Goal: Obtain resource: Download file/media

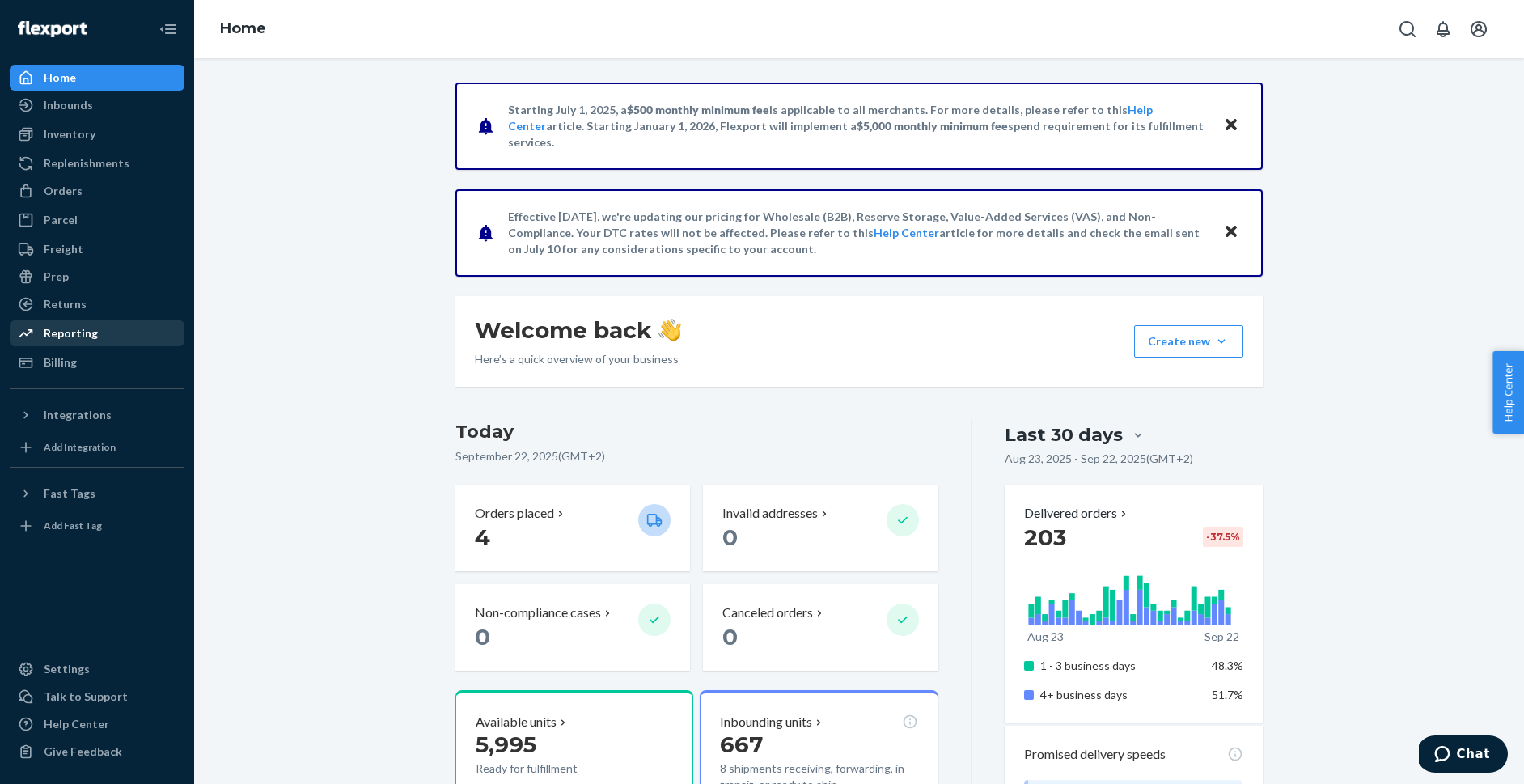
click at [80, 334] on div "Reporting" at bounding box center [70, 333] width 55 height 16
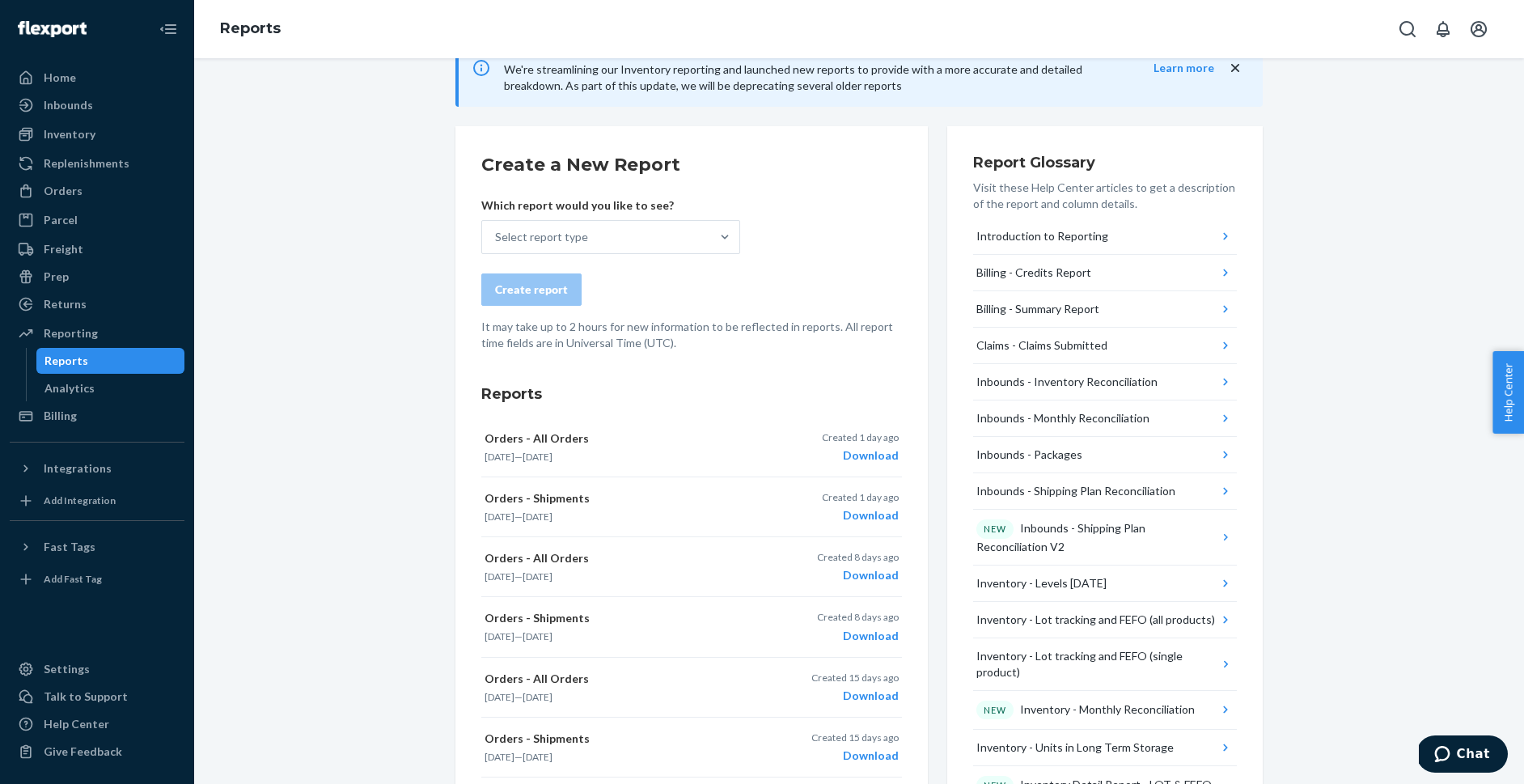
scroll to position [51, 0]
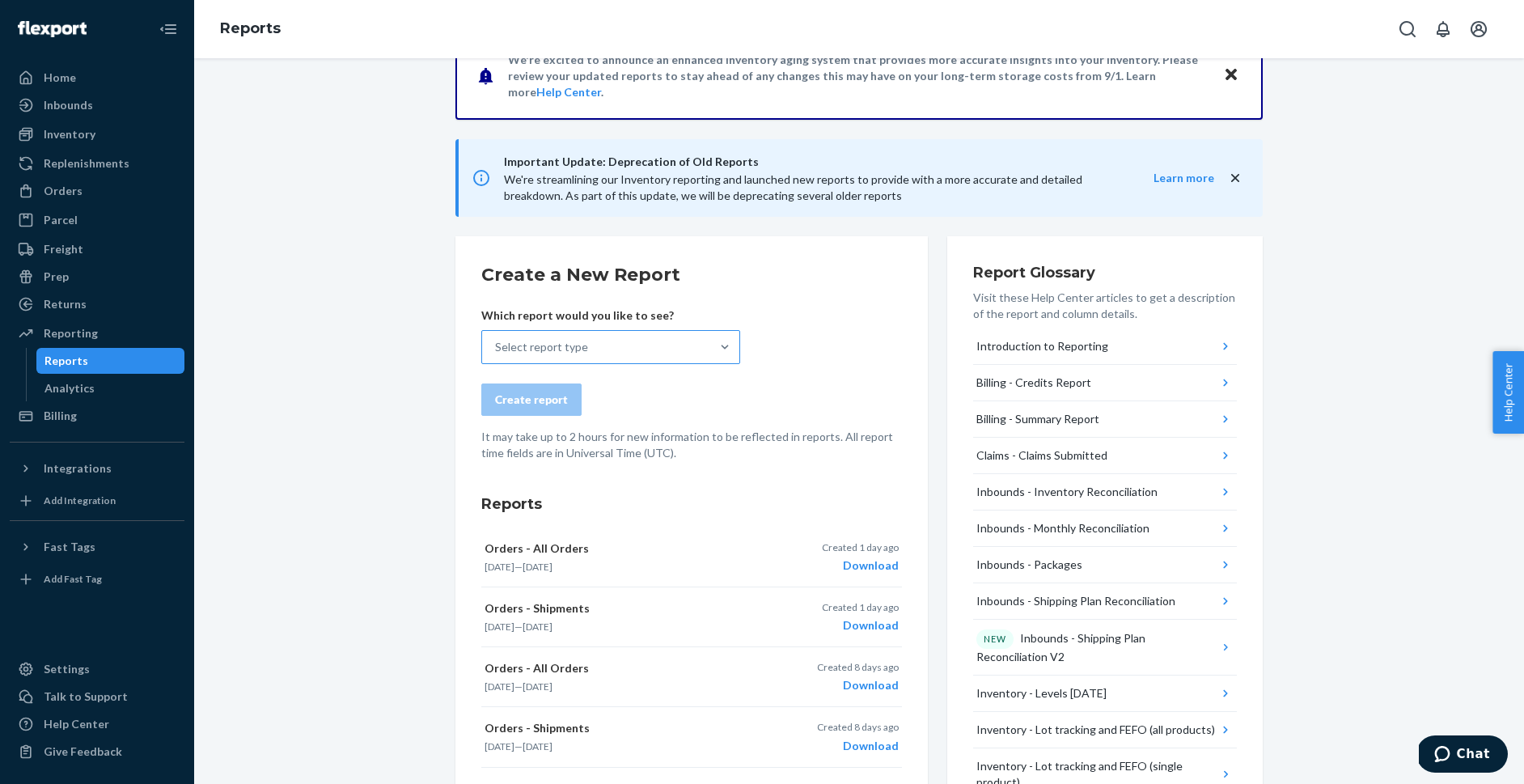
click at [603, 352] on div "Select report type" at bounding box center [597, 346] width 228 height 33
click at [496, 352] on input "Select report type" at bounding box center [496, 346] width 2 height 16
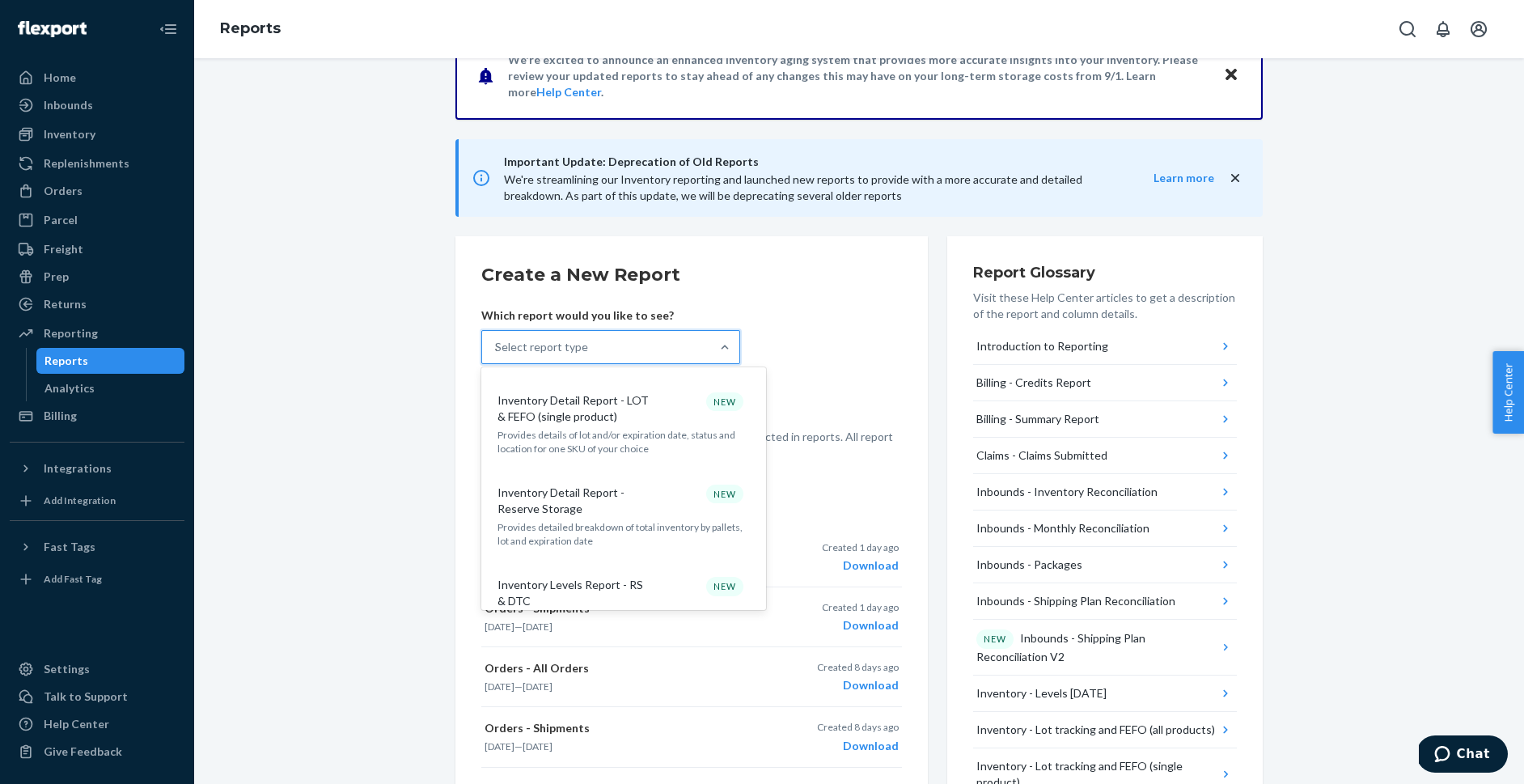
scroll to position [0, 0]
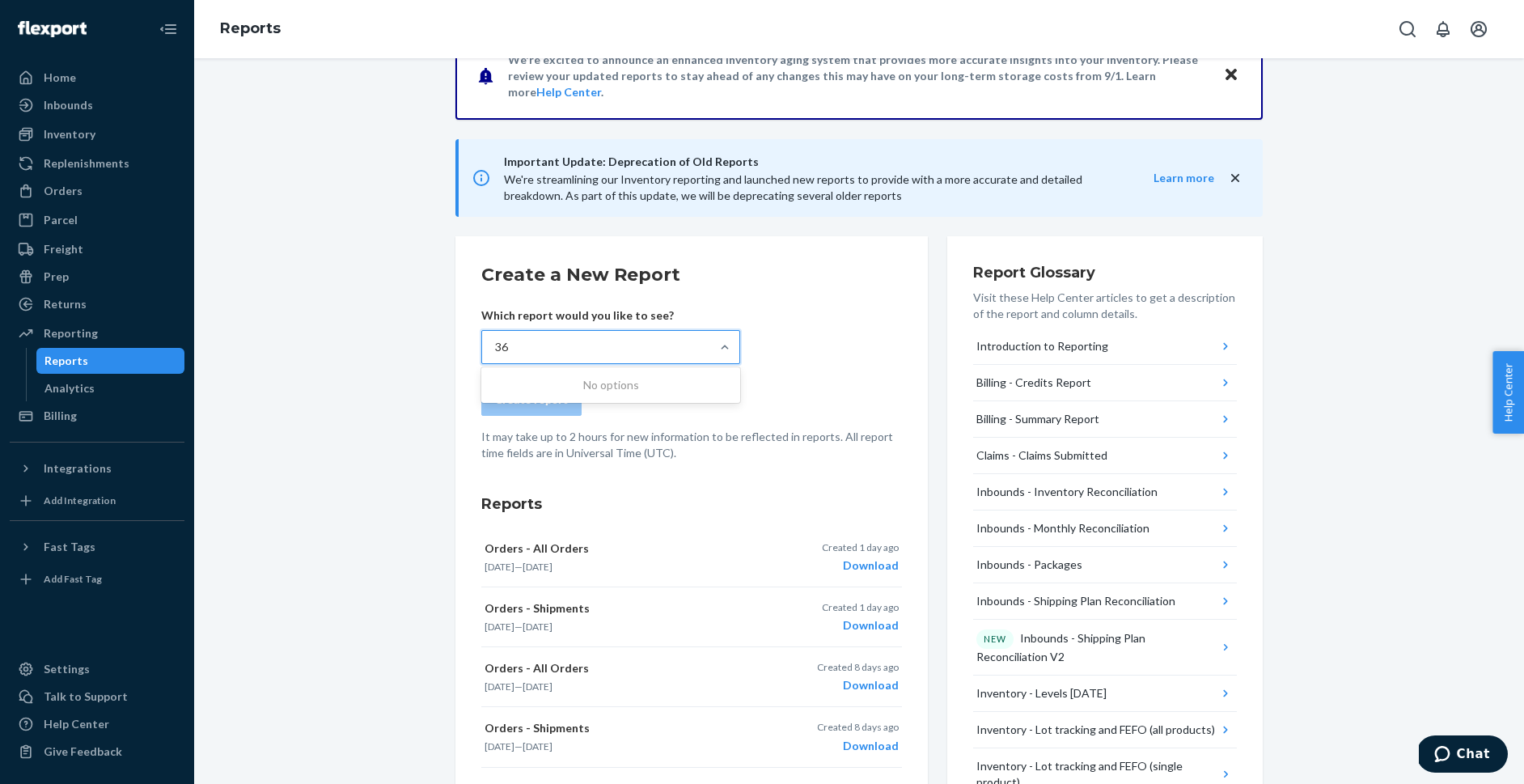
type input "3"
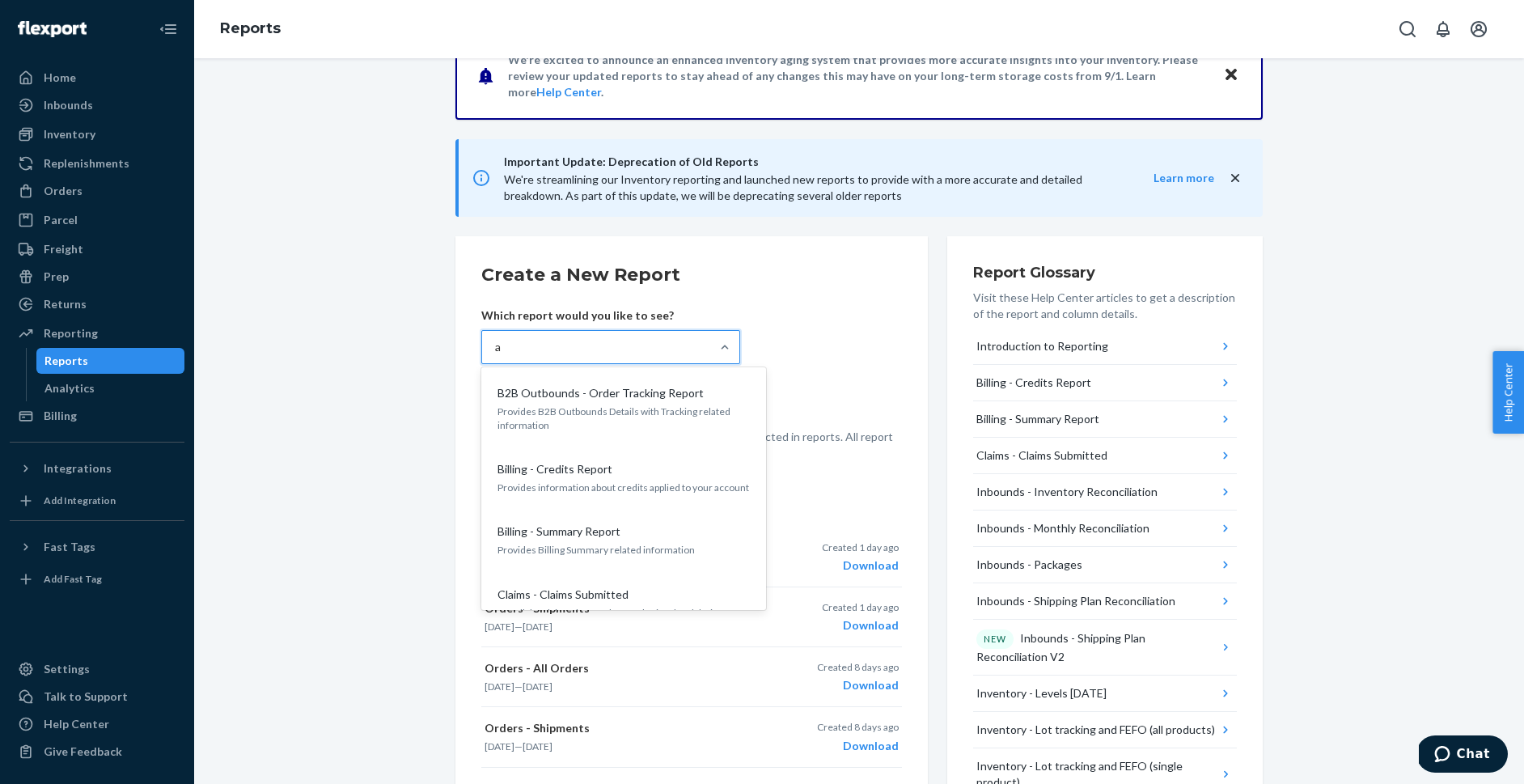
type input "ag"
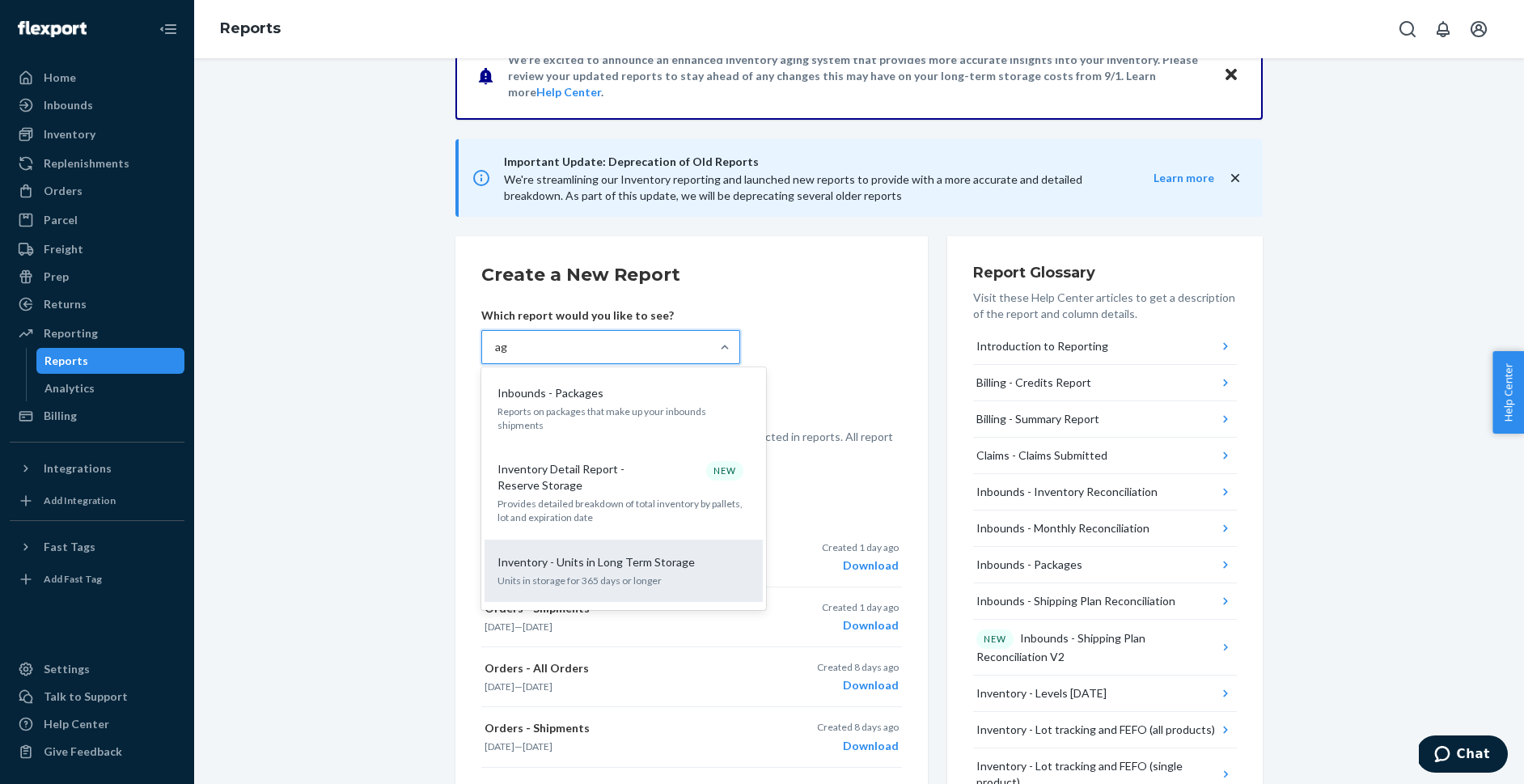
click at [632, 540] on div "Inventory - Units in Long Term Storage Units in storage for 365 days or longer" at bounding box center [623, 571] width 278 height 63
click at [508, 355] on input "ag" at bounding box center [501, 346] width 13 height 16
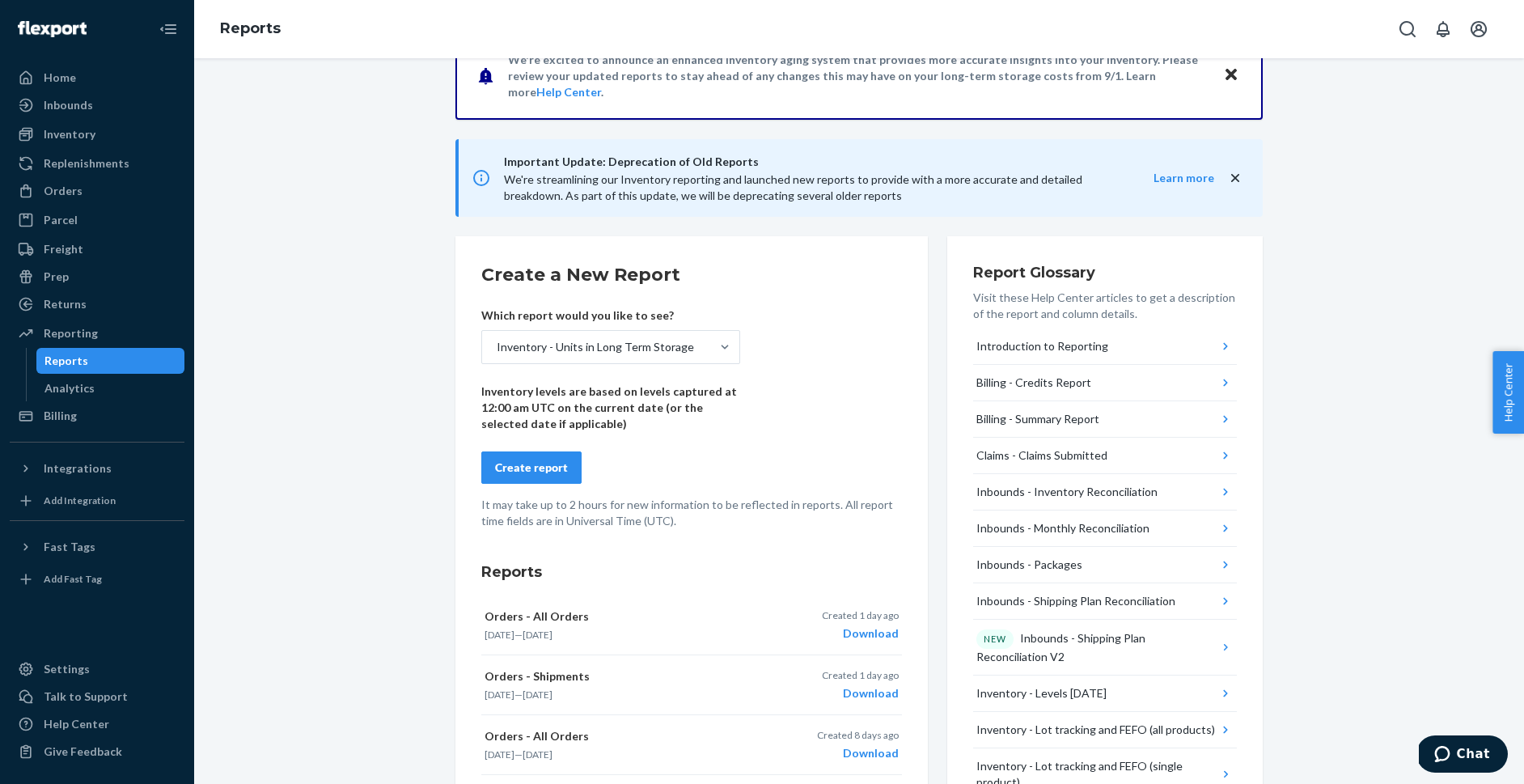
click at [547, 471] on div "Create report" at bounding box center [531, 467] width 72 height 16
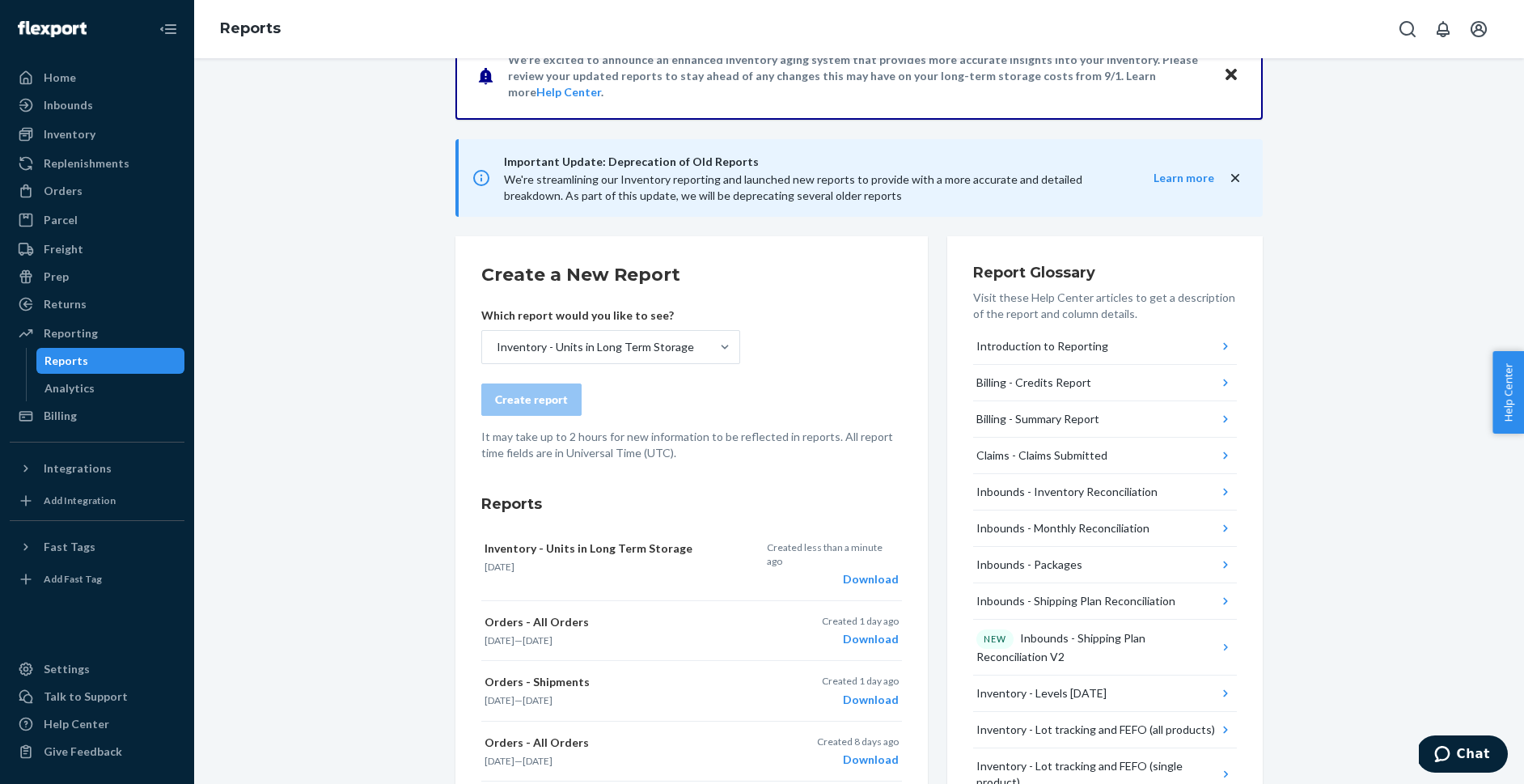
click at [884, 571] on div "Download" at bounding box center [833, 579] width 132 height 16
click at [81, 71] on div "Home" at bounding box center [96, 77] width 172 height 23
